Goal: Task Accomplishment & Management: Use online tool/utility

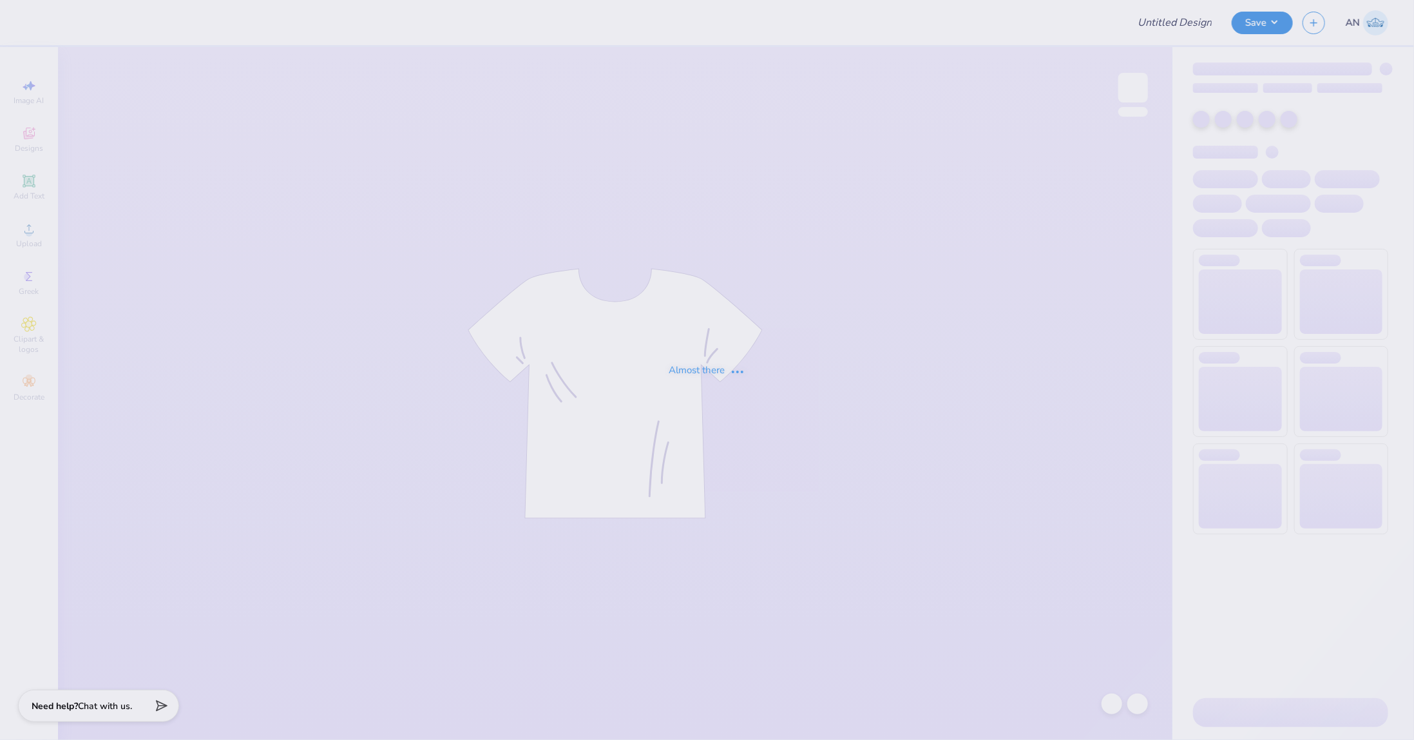
type input "FPS239569"
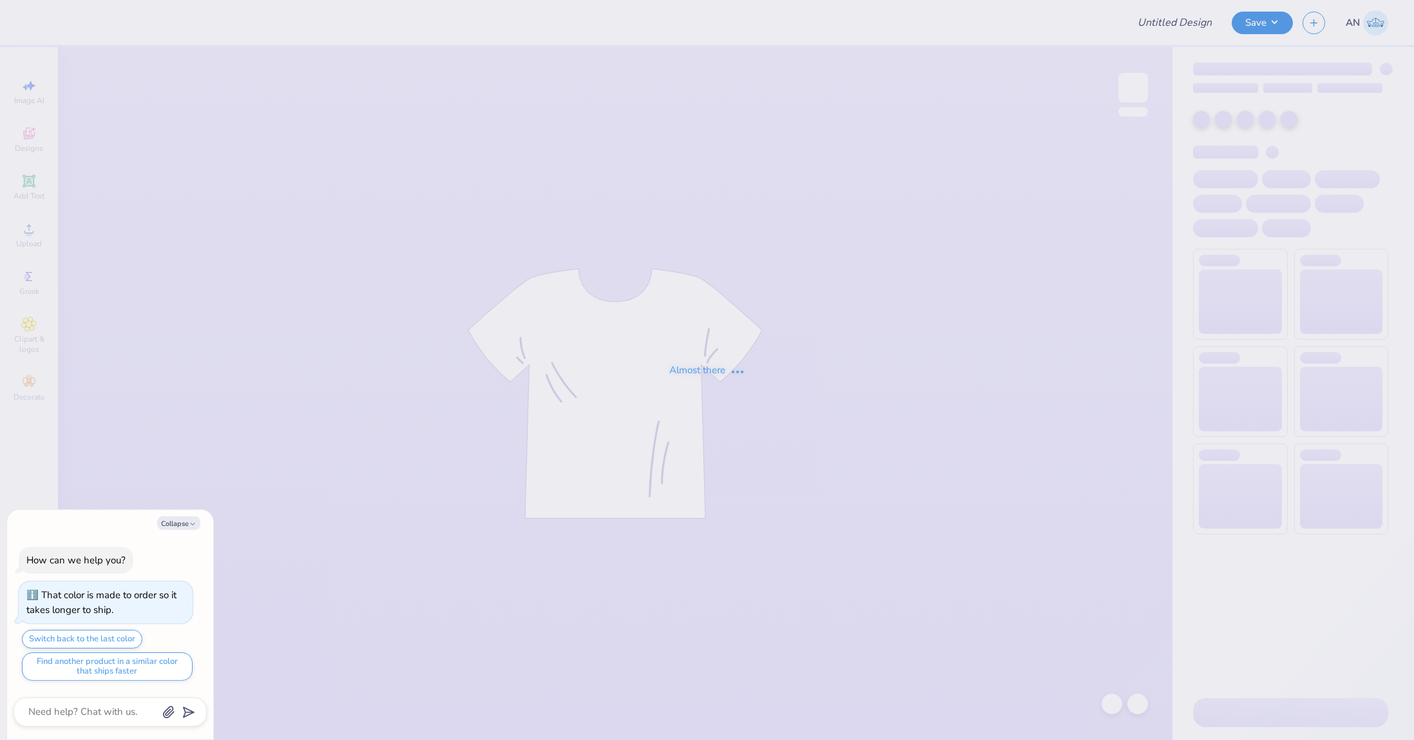
type textarea "x"
type input "FPS239575"
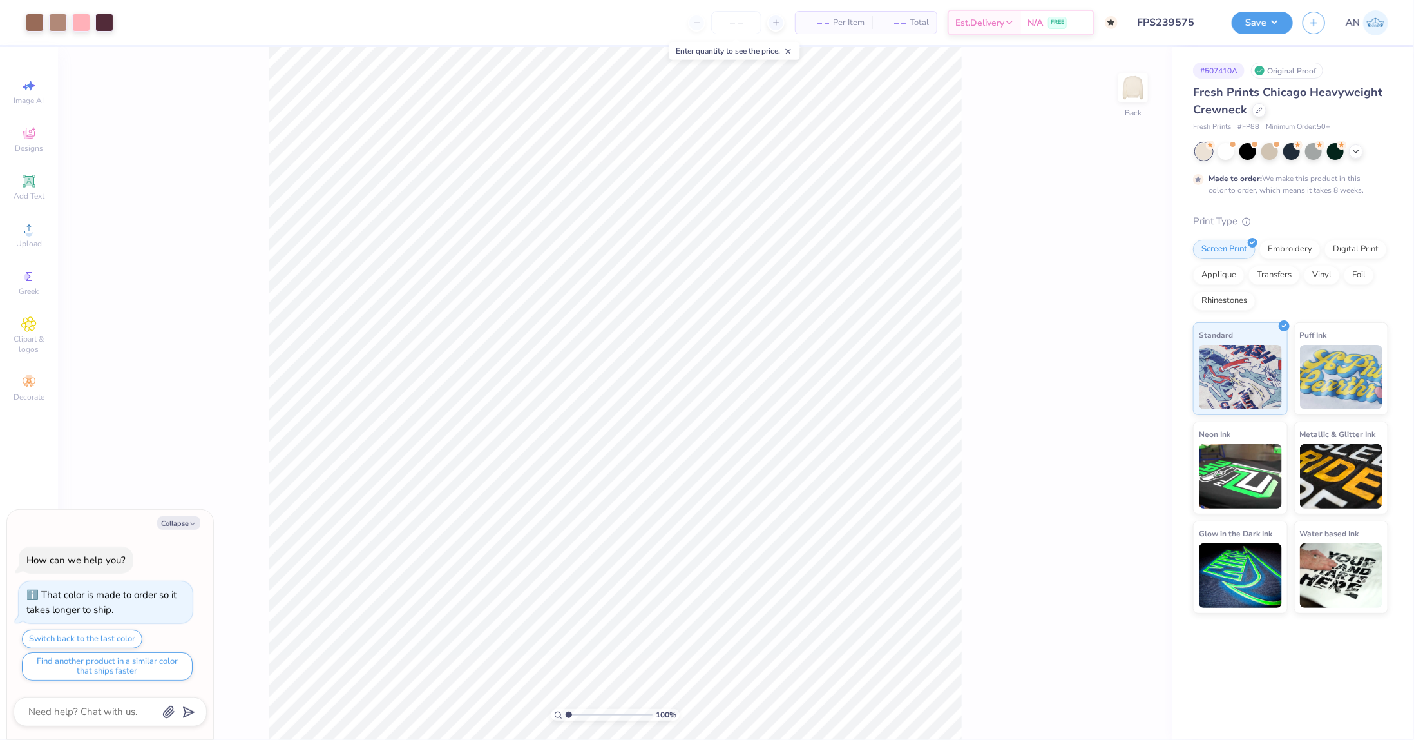
type textarea "x"
type input "2.46071092039642"
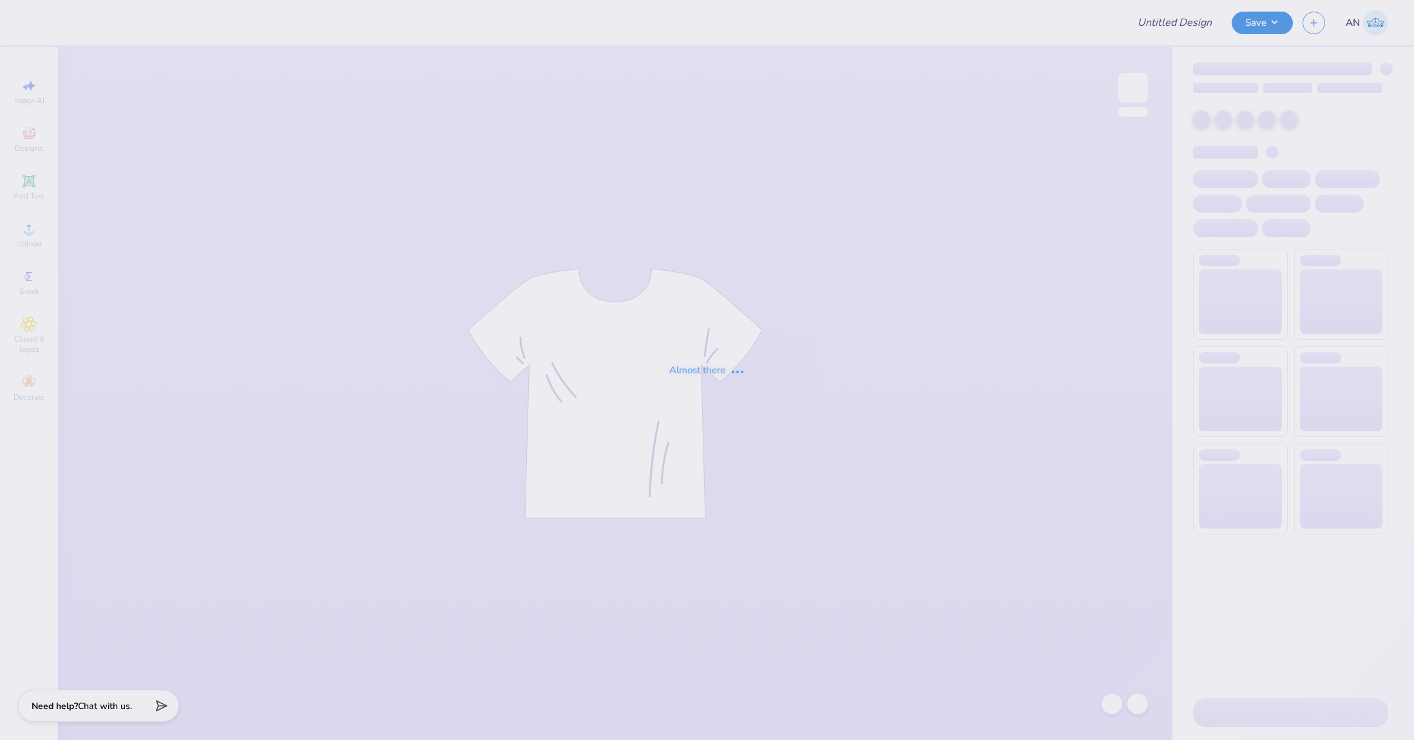
type input "FPS239590"
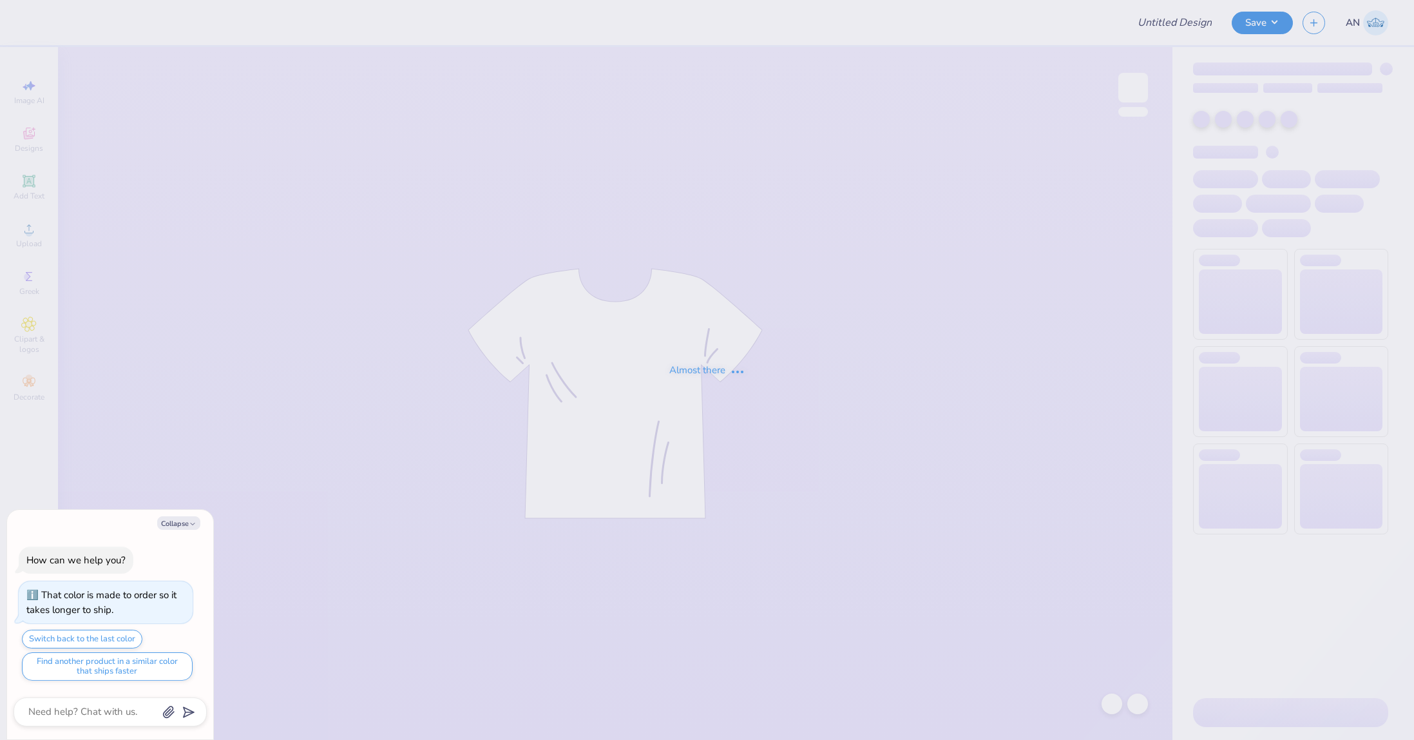
type textarea "x"
type input "FPS239594"
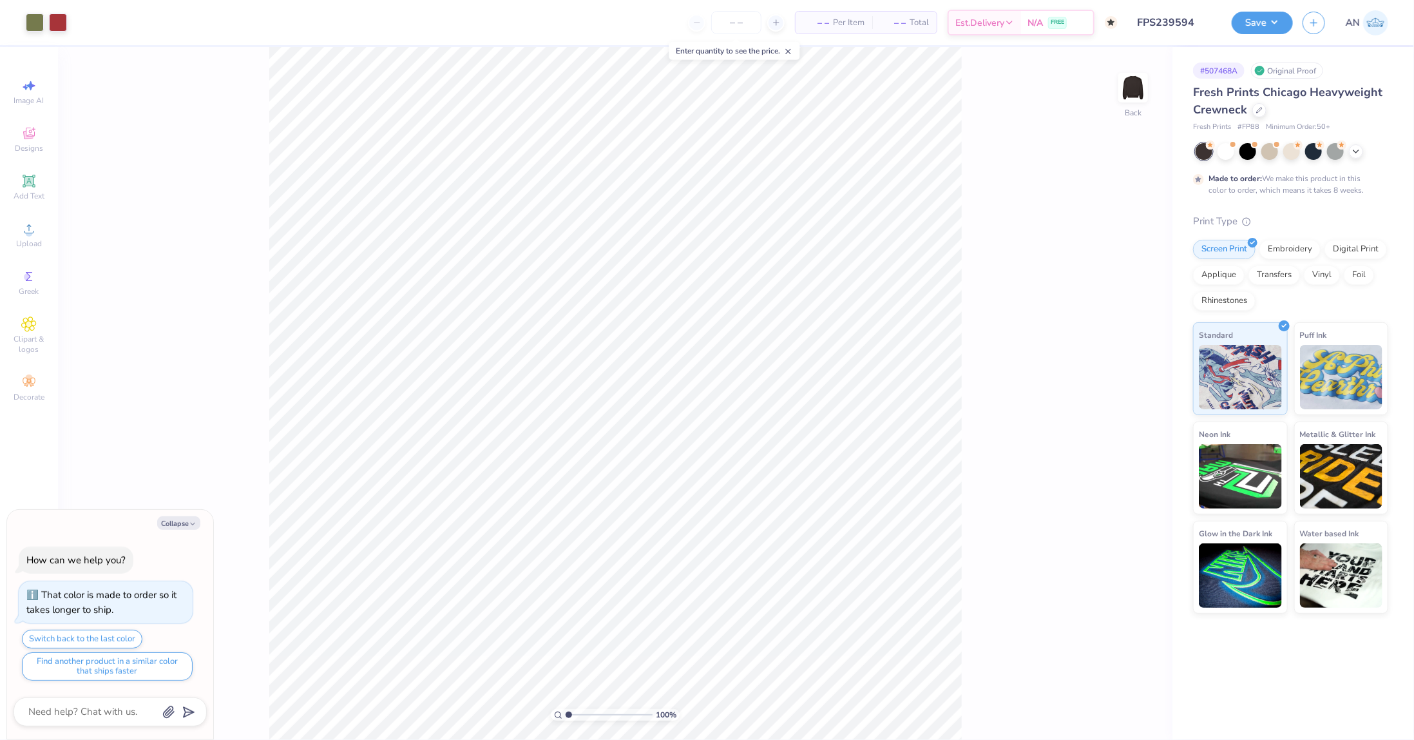
type textarea "x"
type input "2.71964221644285"
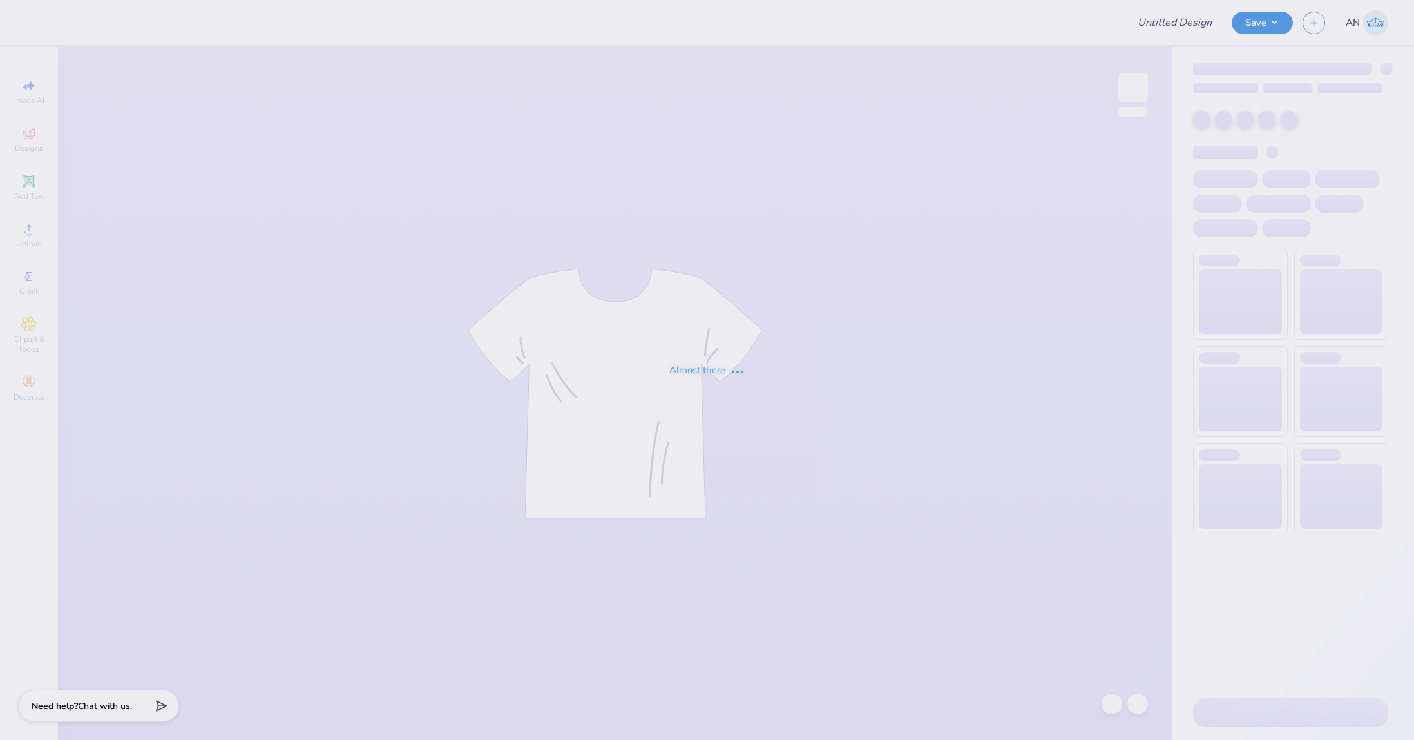
type input "FPS239597"
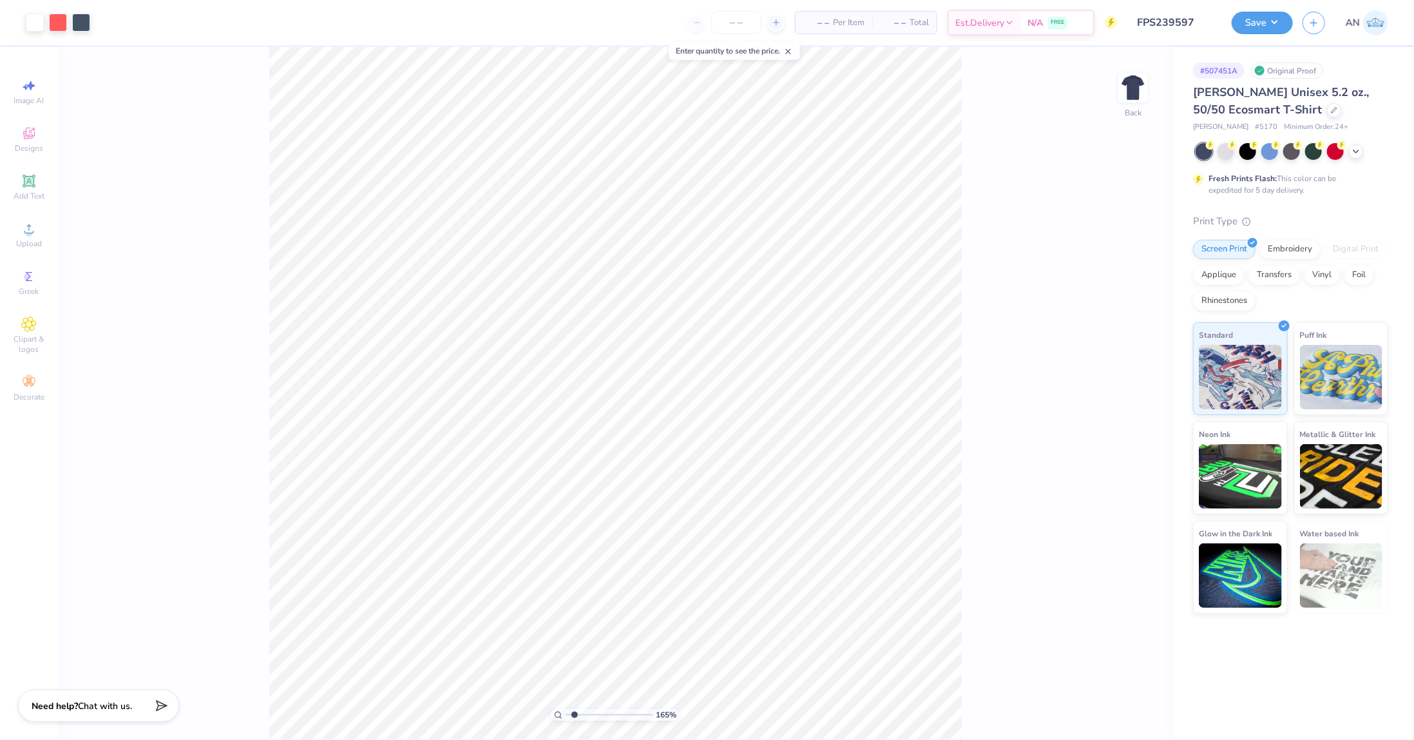
type input "2.46071092039642"
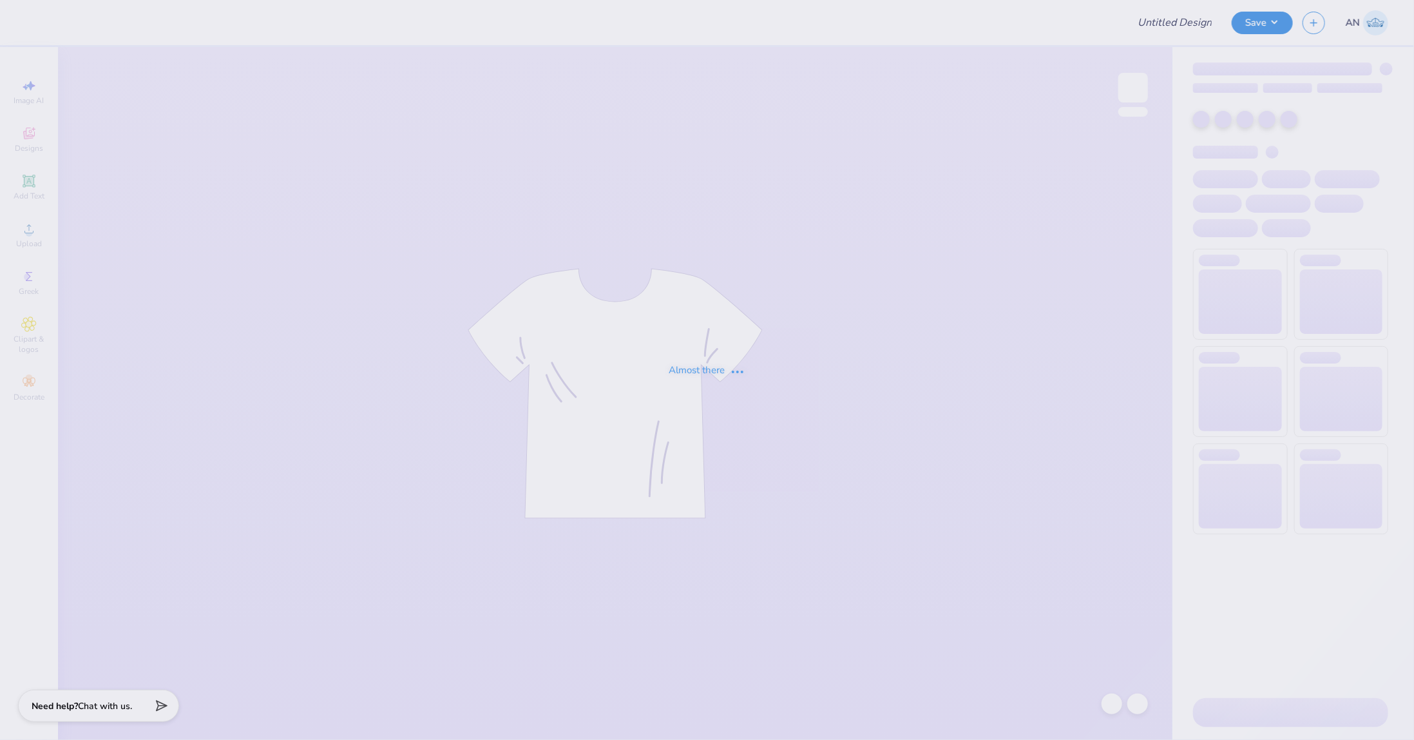
type input "FPS239602"
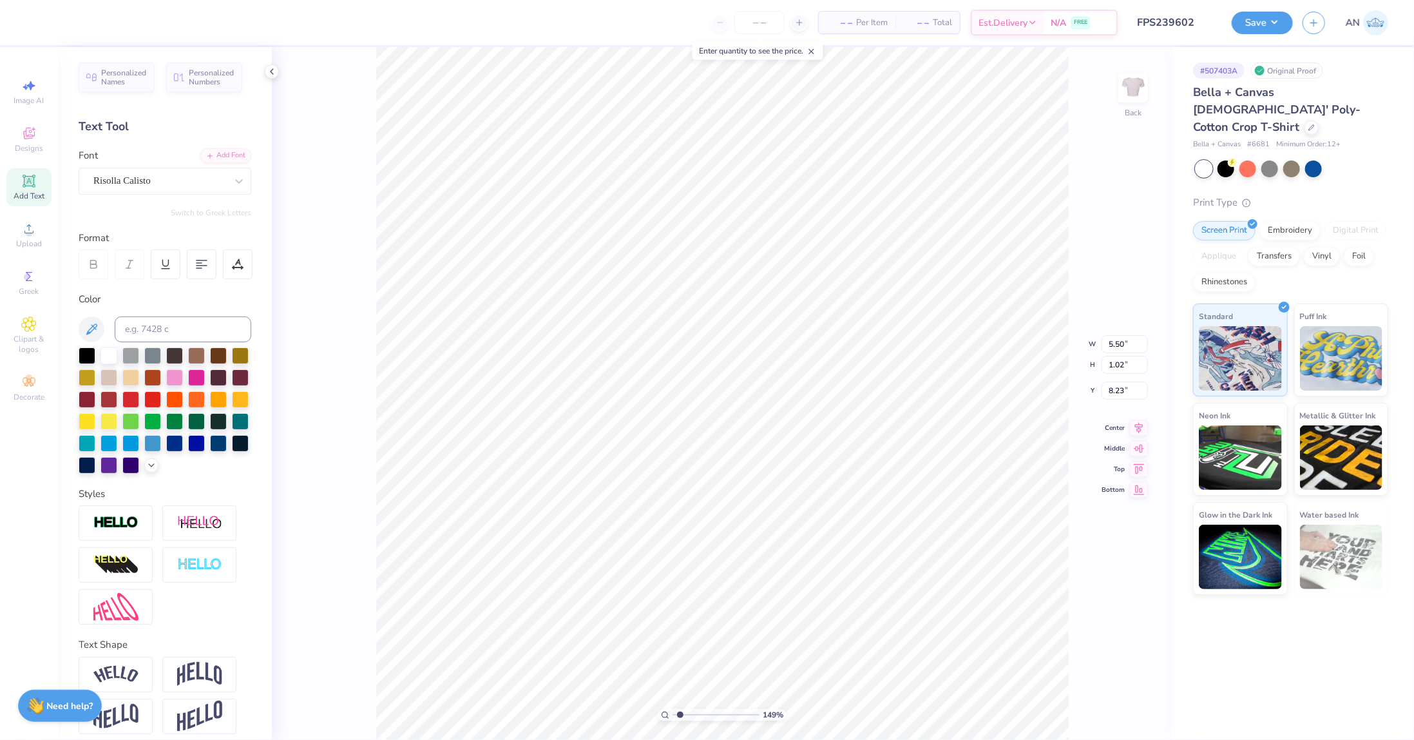
type input "1.49212329151837"
type input "8.37"
type input "1.49212329151837"
type input "1.70"
type input "0.97"
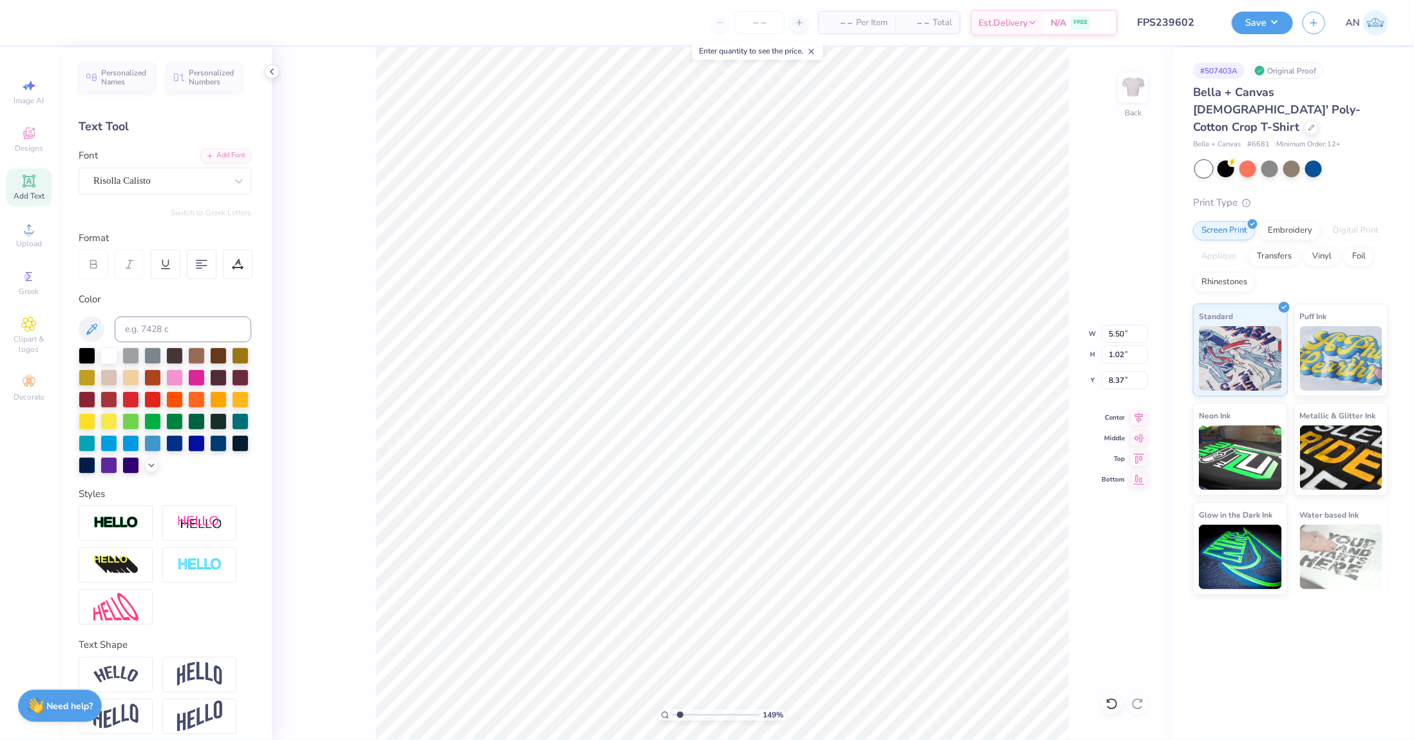
type input "7.25"
type input "1.49212329151837"
type input "5.81"
type input "2.14"
type input "1.49212329151837"
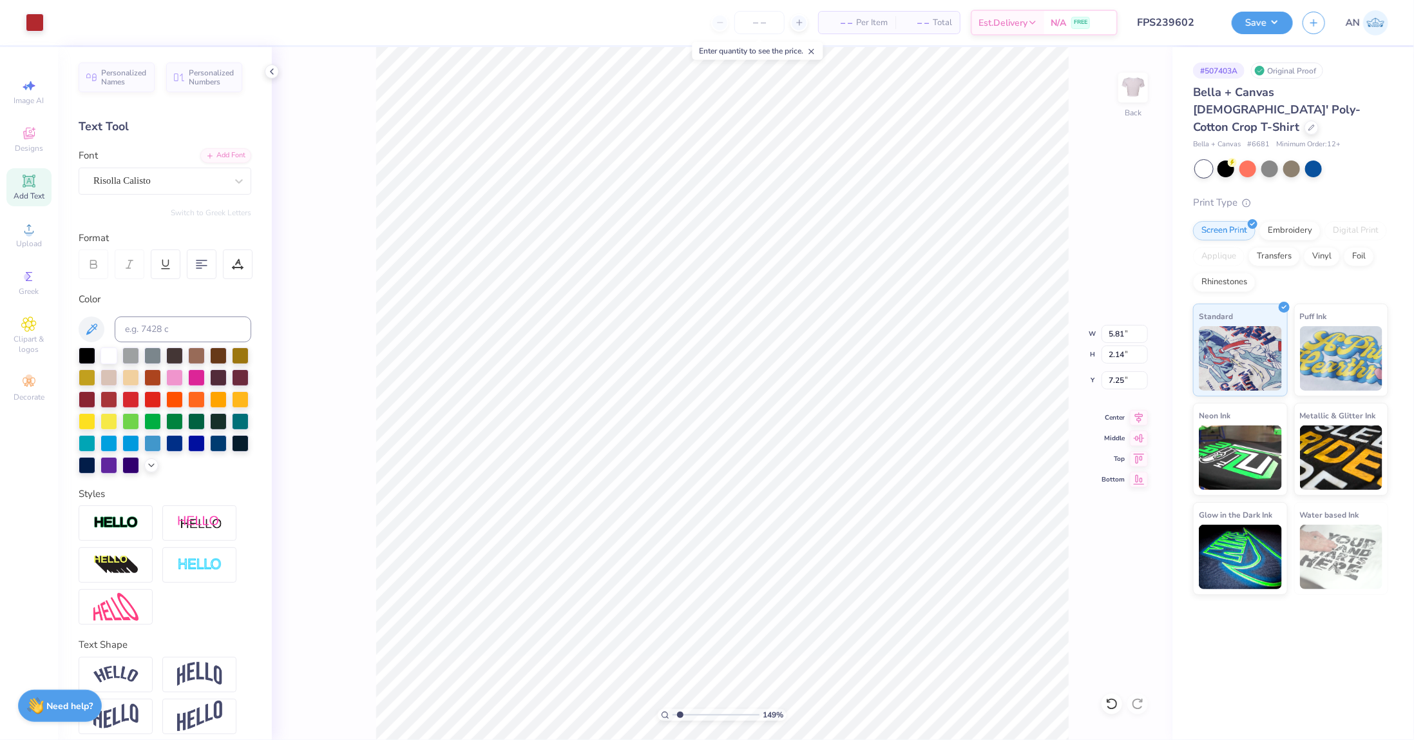
type input "5.29"
type input "1.94"
click at [1281, 24] on button "Save" at bounding box center [1262, 21] width 61 height 23
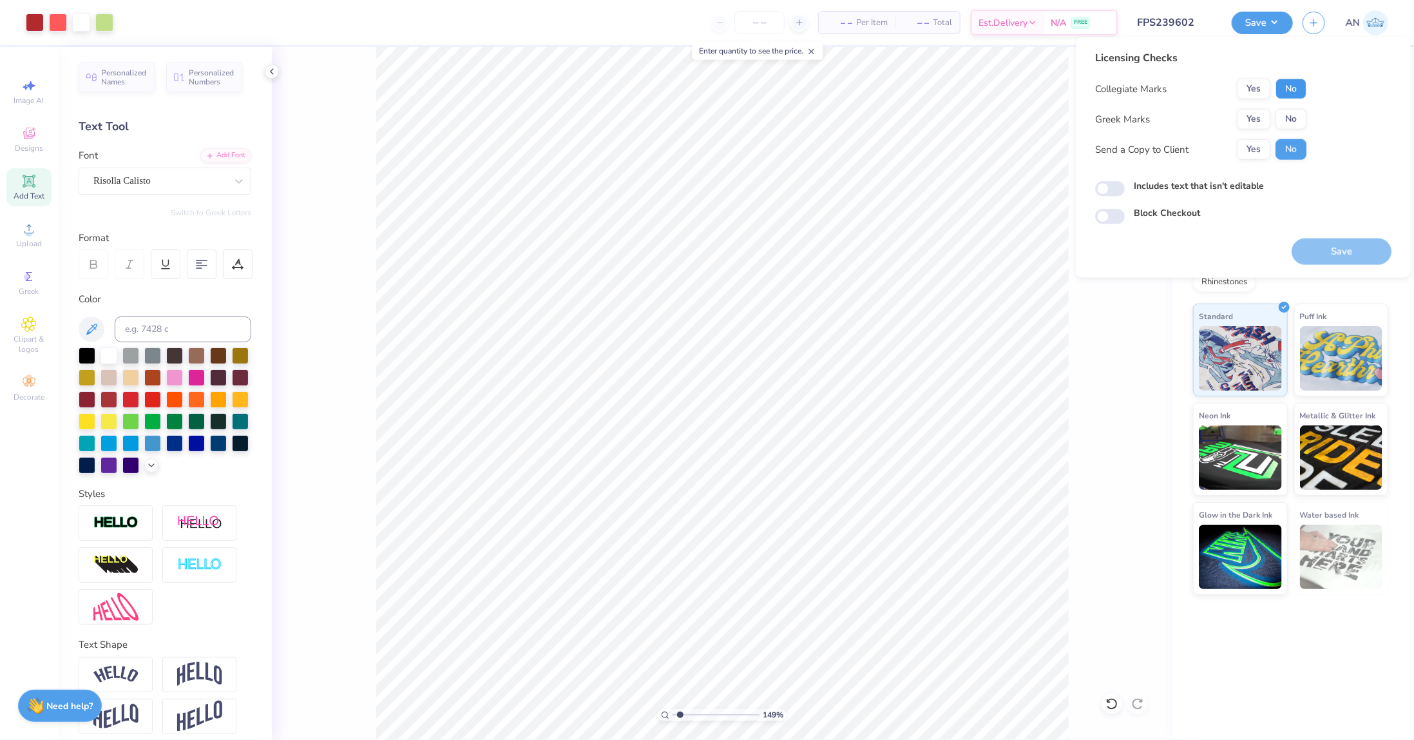
click at [1279, 95] on button "No" at bounding box center [1290, 89] width 31 height 21
click at [1288, 114] on button "No" at bounding box center [1290, 119] width 31 height 21
click at [1332, 245] on button "Save" at bounding box center [1342, 251] width 100 height 26
type input "1.49212329151837"
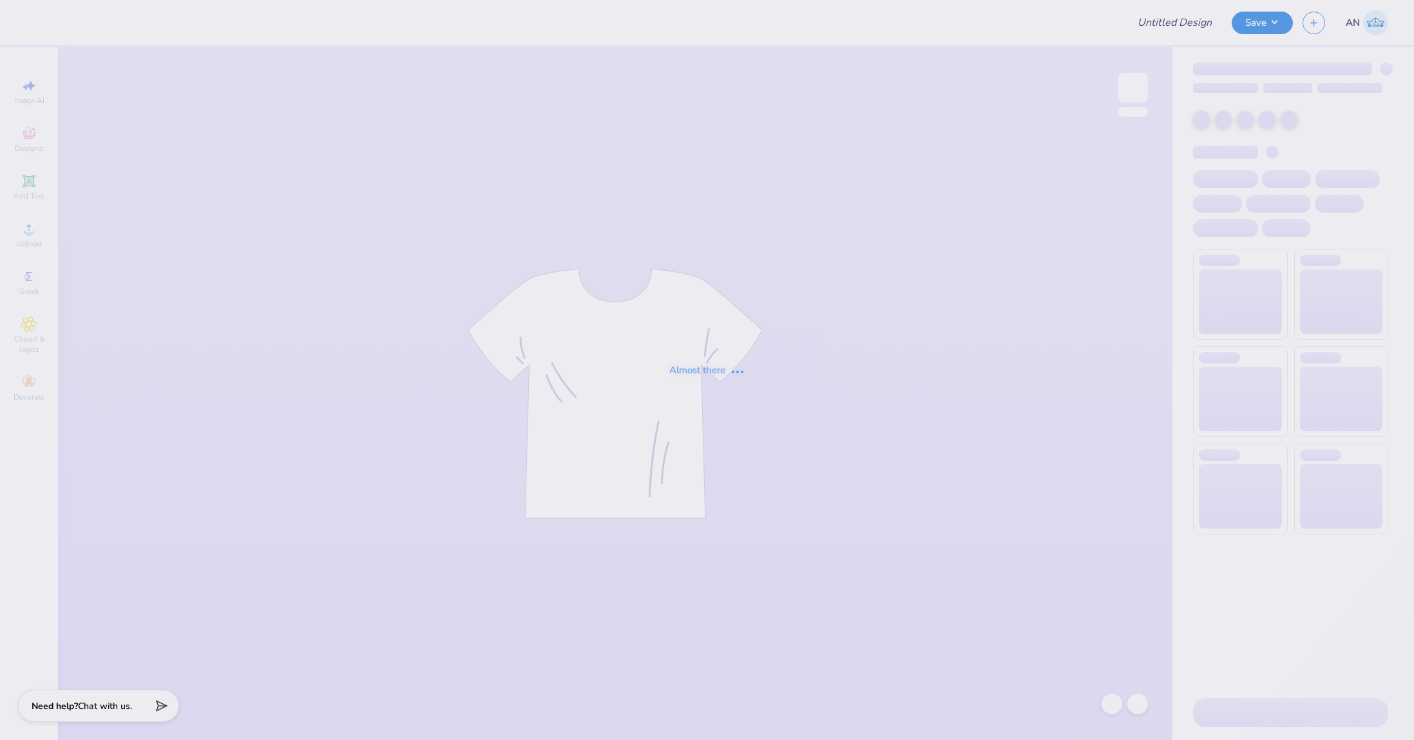
type input "FPS239603"
type input "FPS239606"
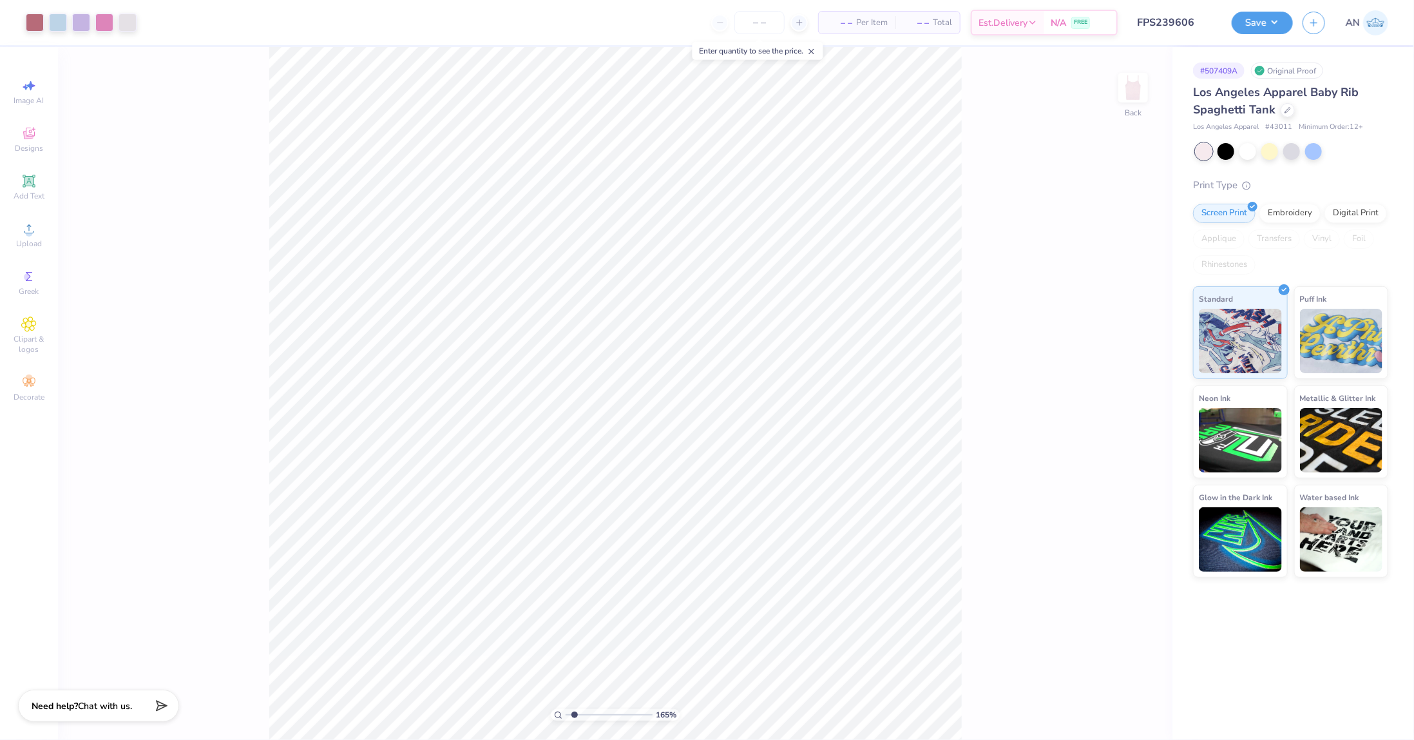
type input "2.46071092039641"
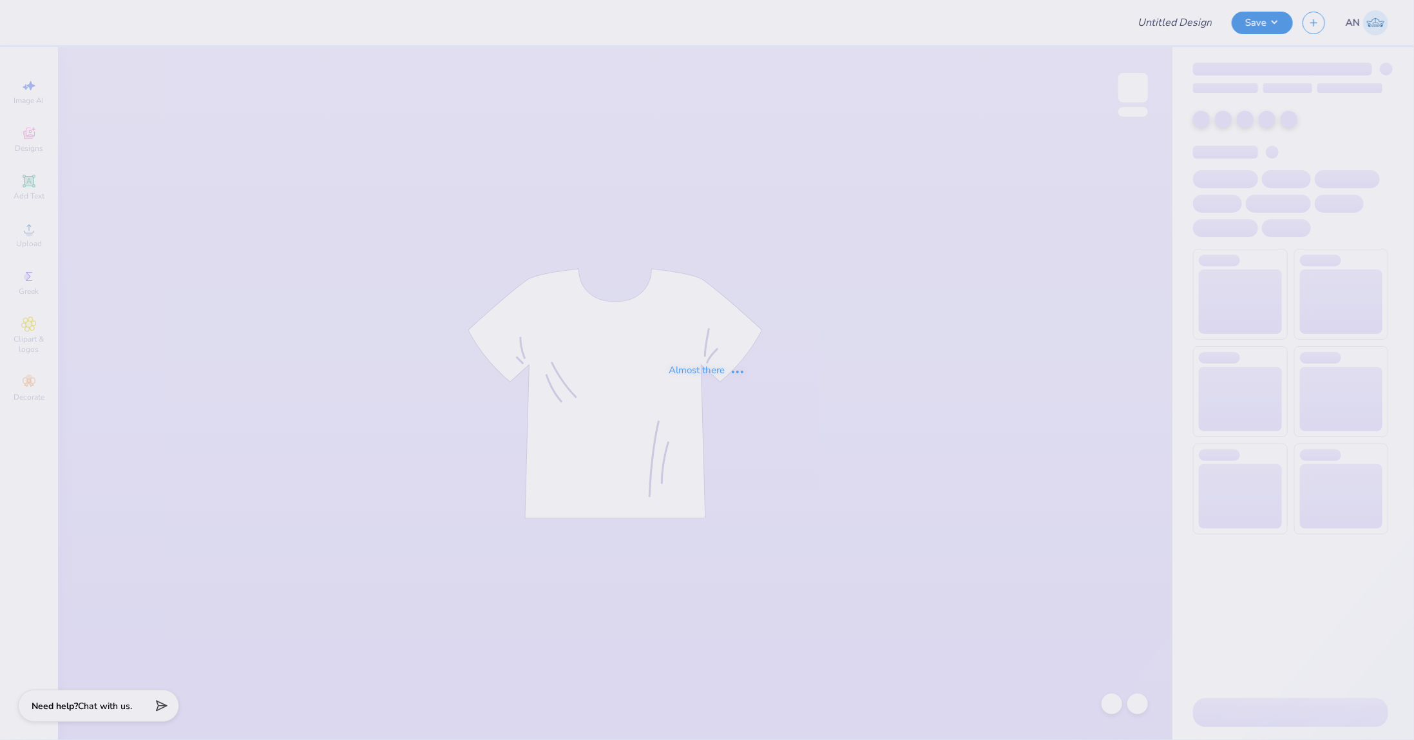
type input "FPS239607"
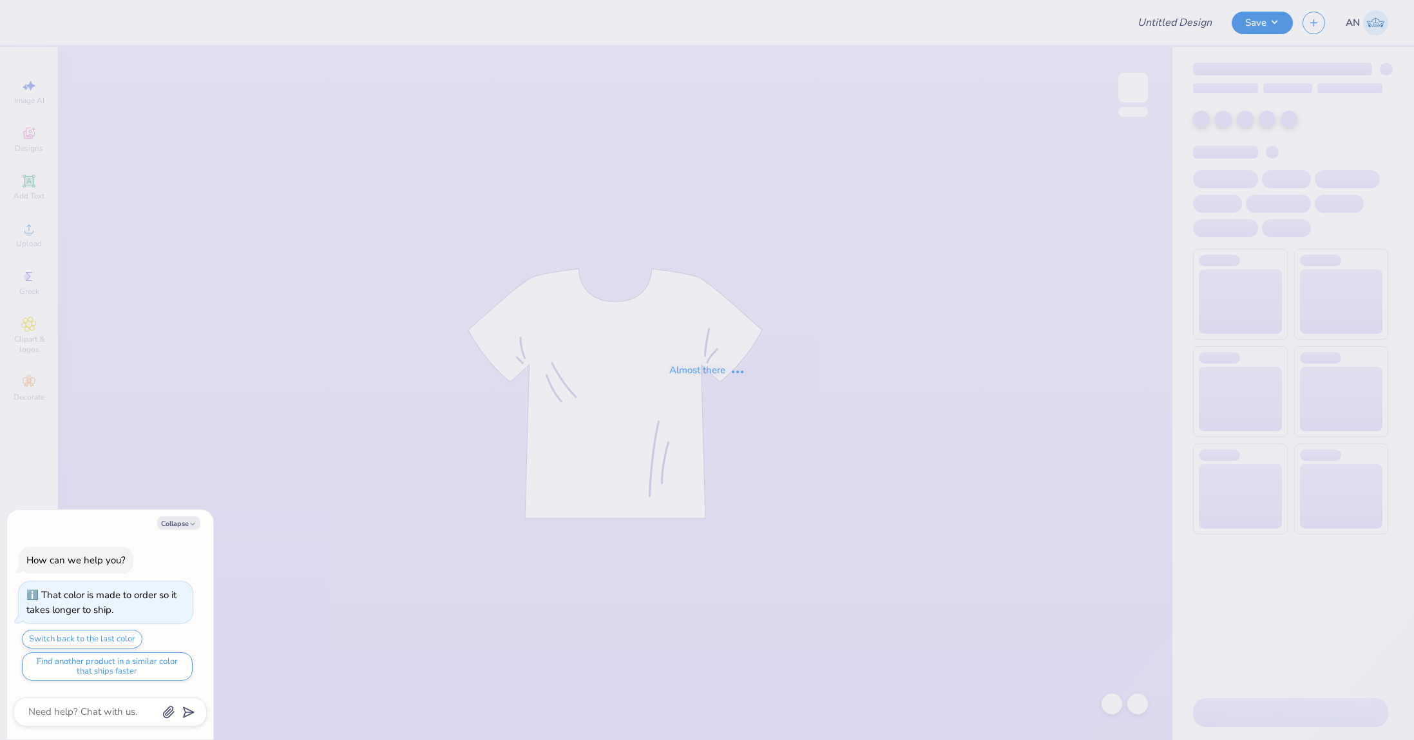
type input "FPS239608"
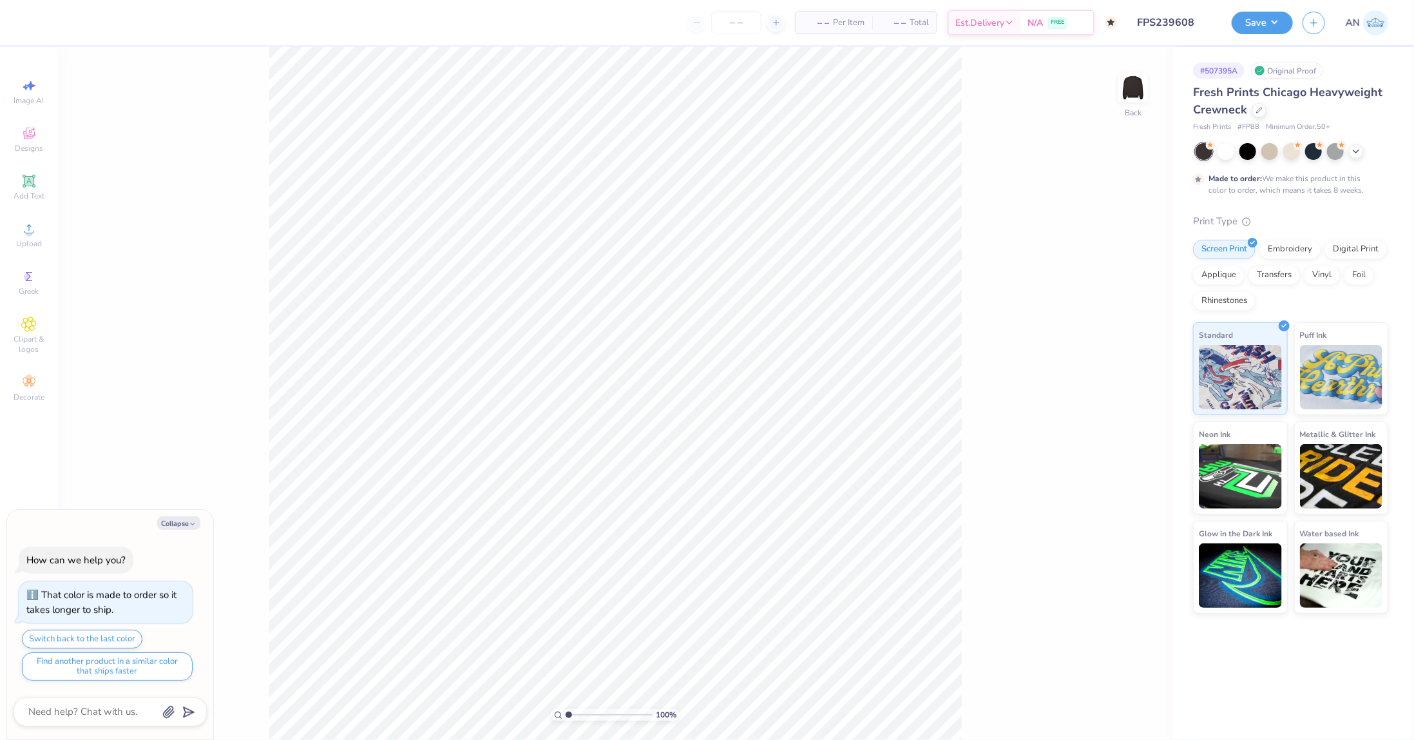
type textarea "x"
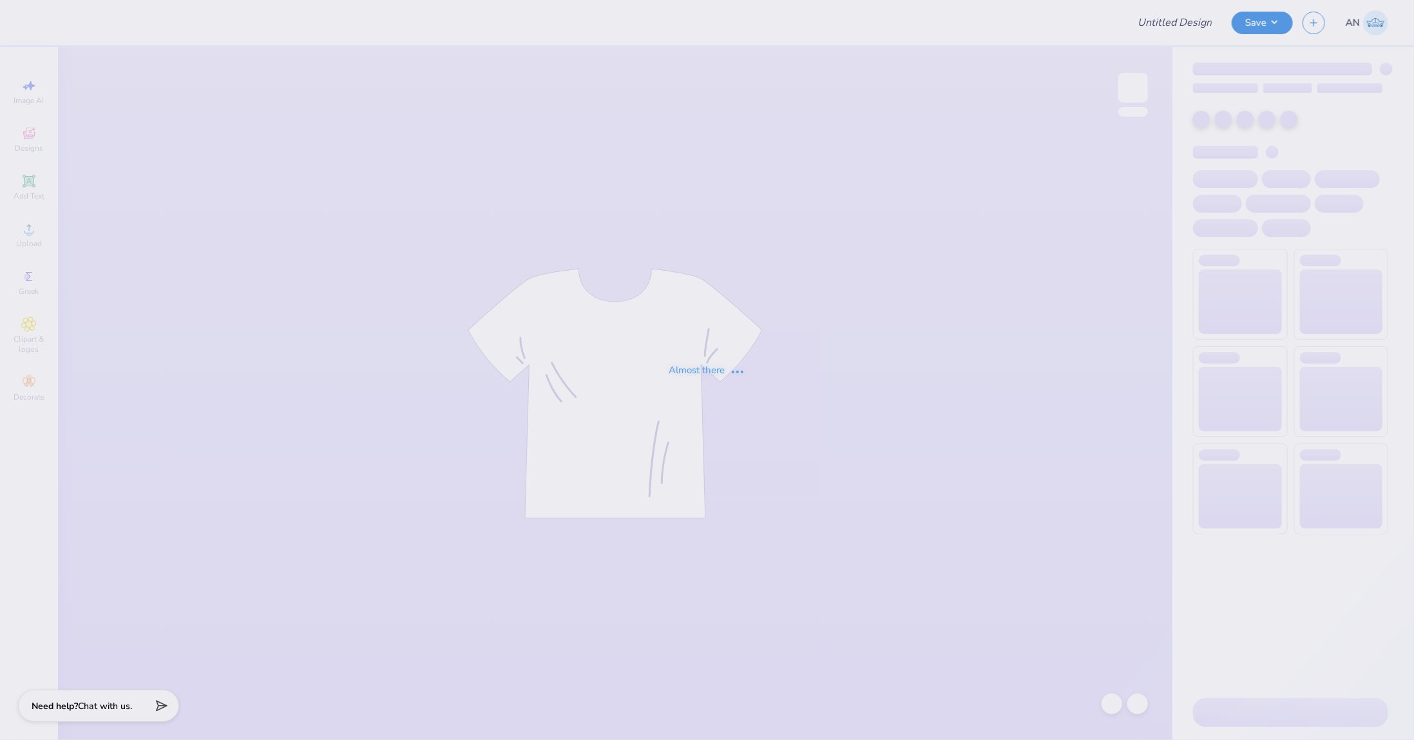
type input "FPS239609"
type input "FPS239610"
type input "FPS239612"
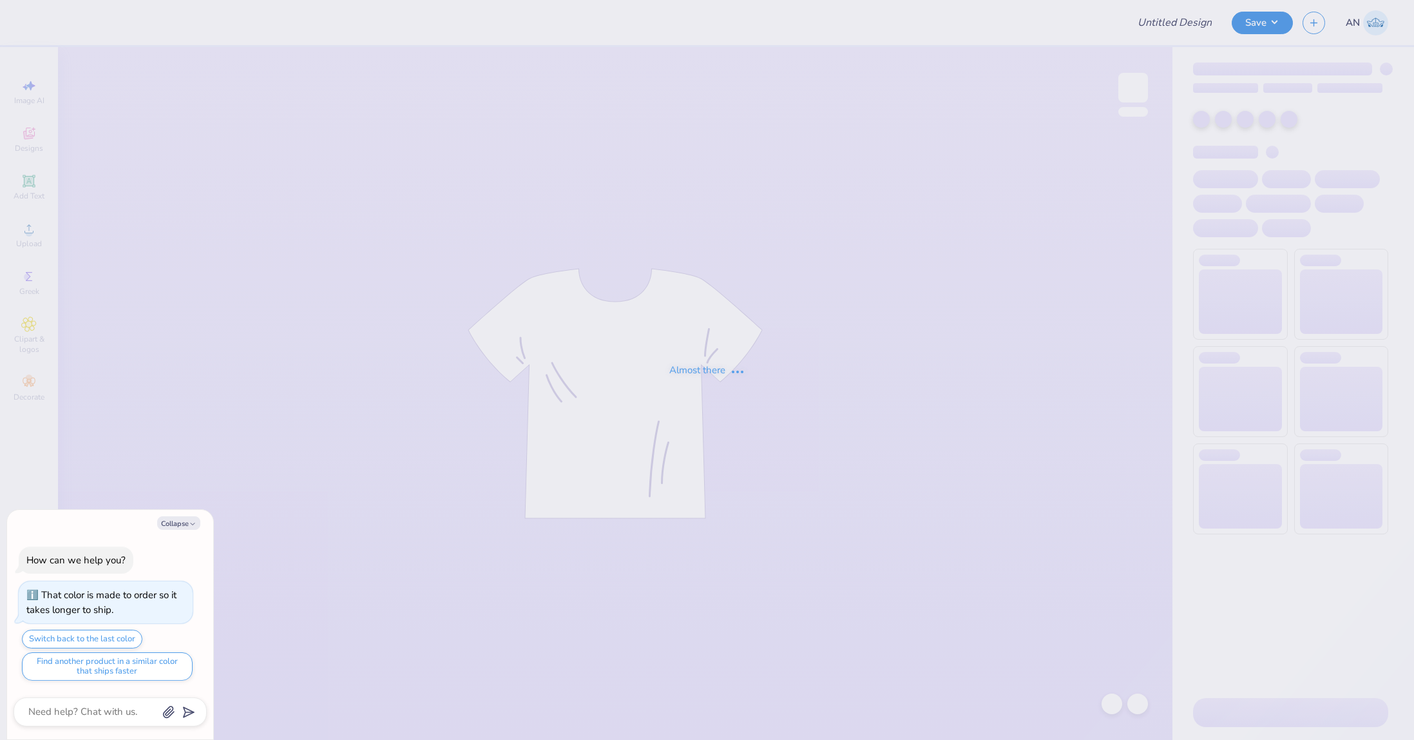
type input "FPS239614"
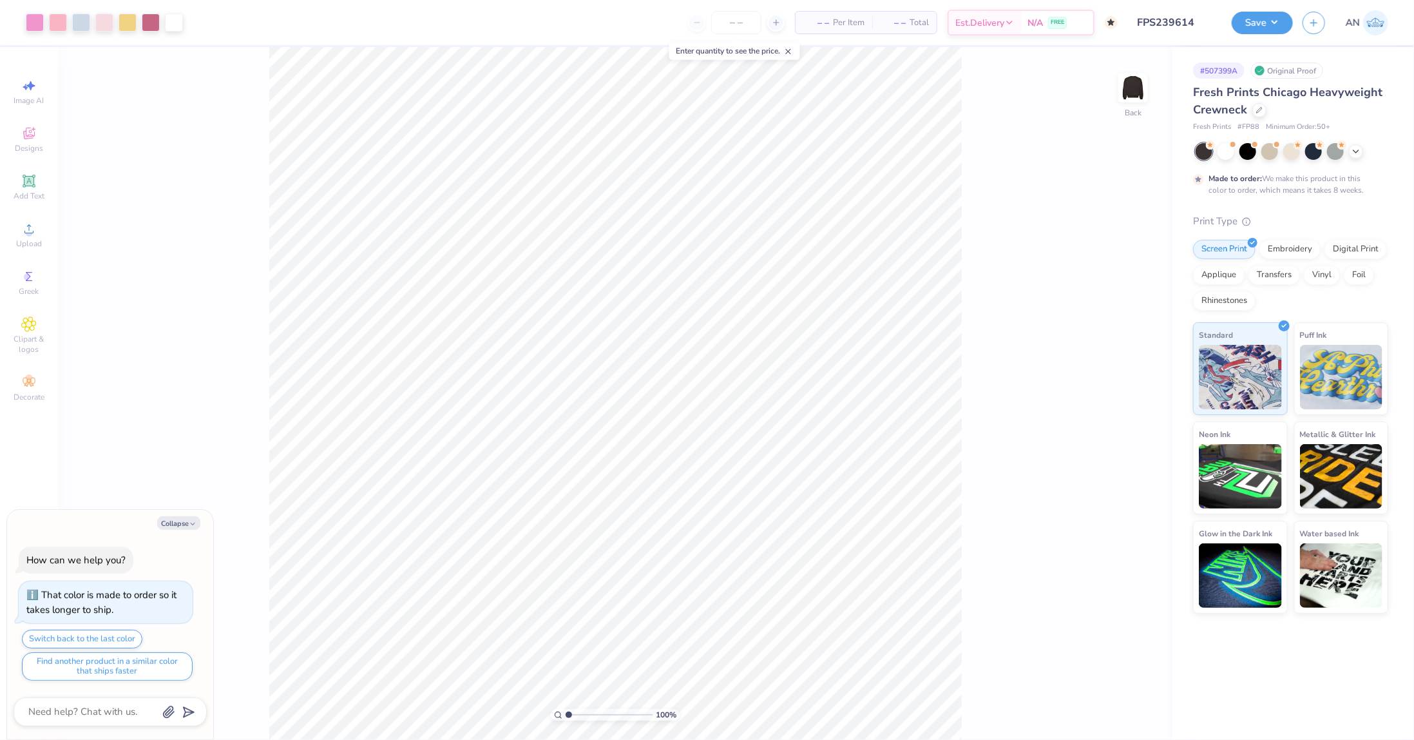
type textarea "x"
type input "3.00581987268404"
type textarea "x"
type input "1.22152498603932"
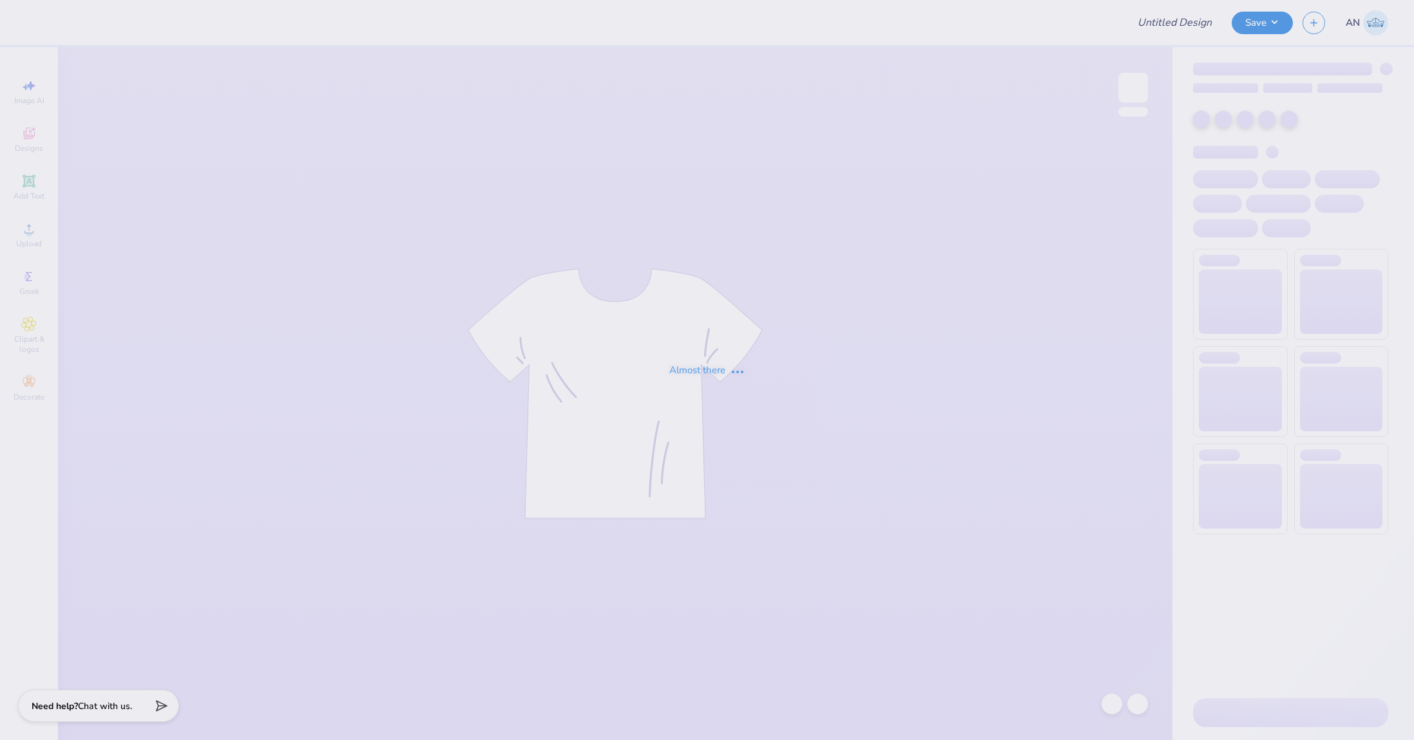
type input "FPS239616"
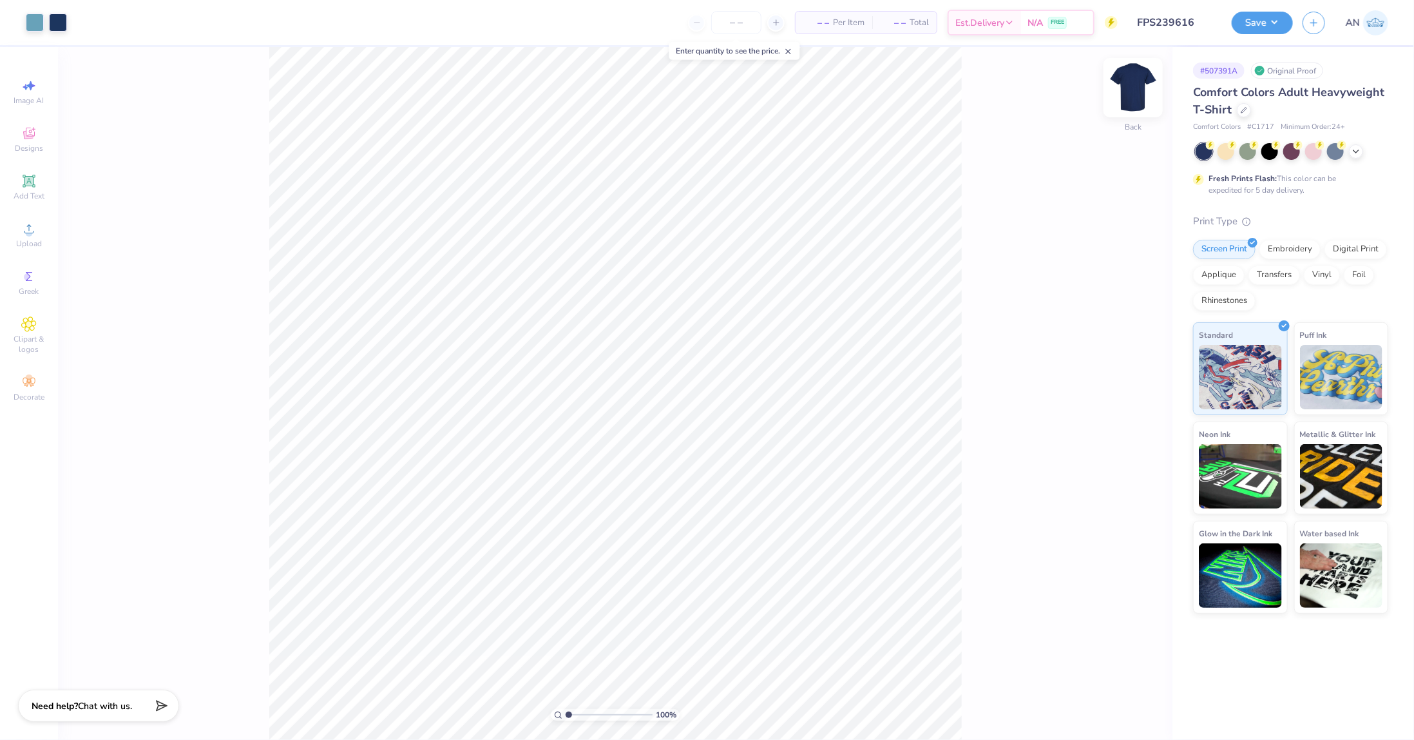
click at [1137, 90] on img at bounding box center [1133, 88] width 52 height 52
click at [1136, 92] on img at bounding box center [1133, 88] width 26 height 26
type input "4.05804149575103"
